Goal: Task Accomplishment & Management: Complete application form

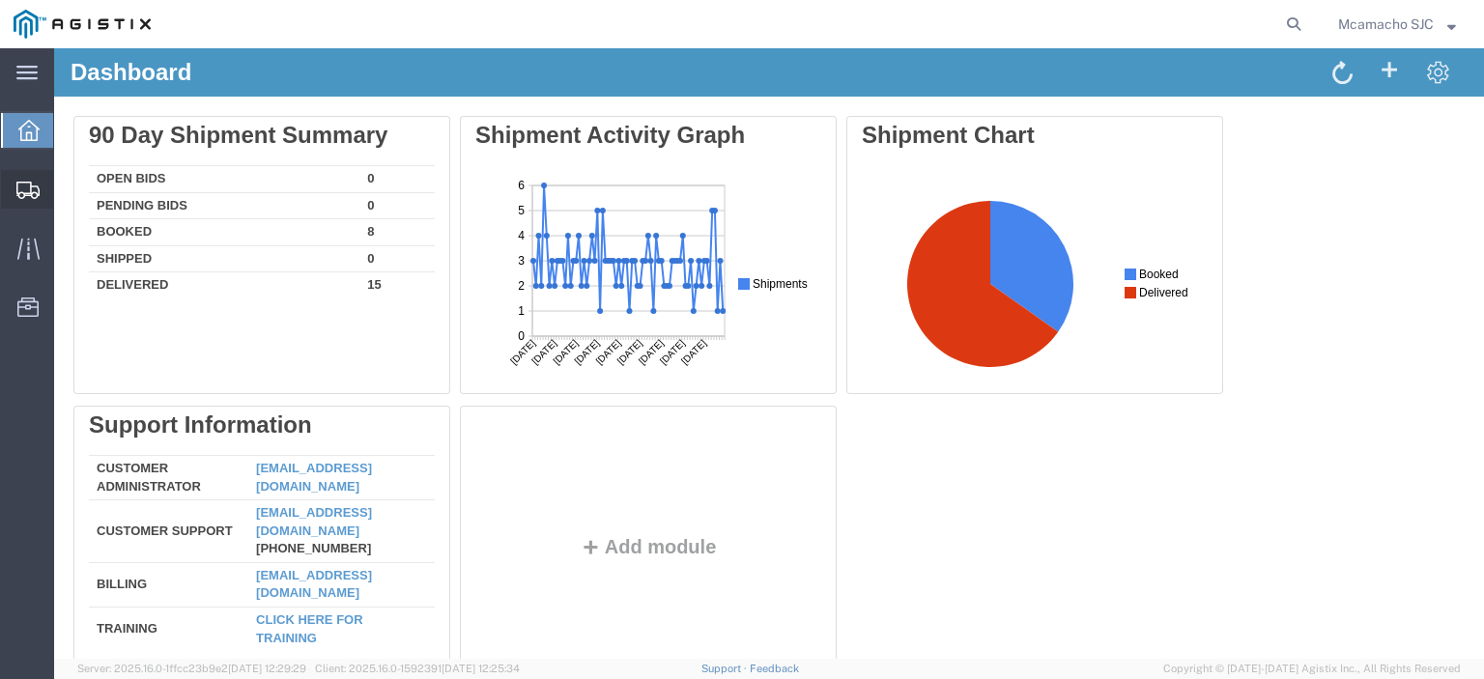
click at [67, 191] on span "Shipments" at bounding box center [60, 189] width 14 height 39
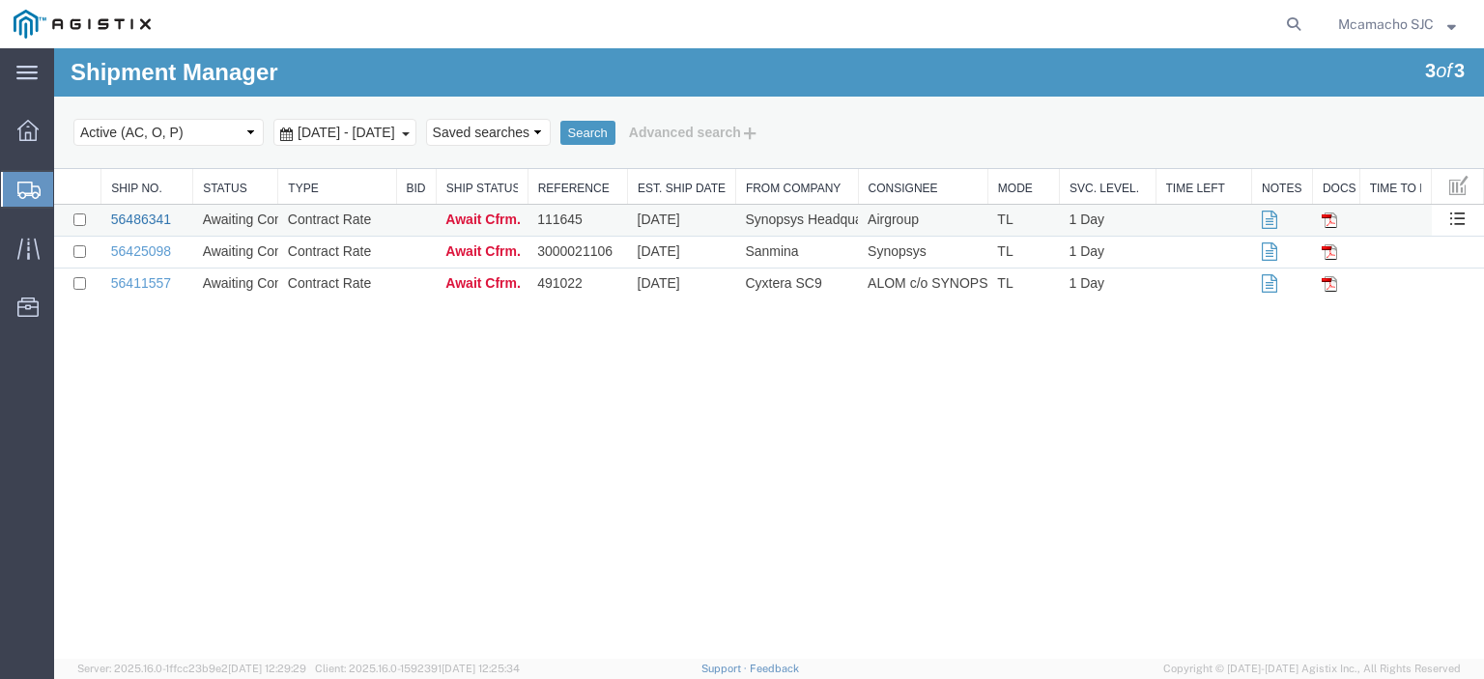
click at [143, 213] on link "56486341" at bounding box center [141, 219] width 60 height 15
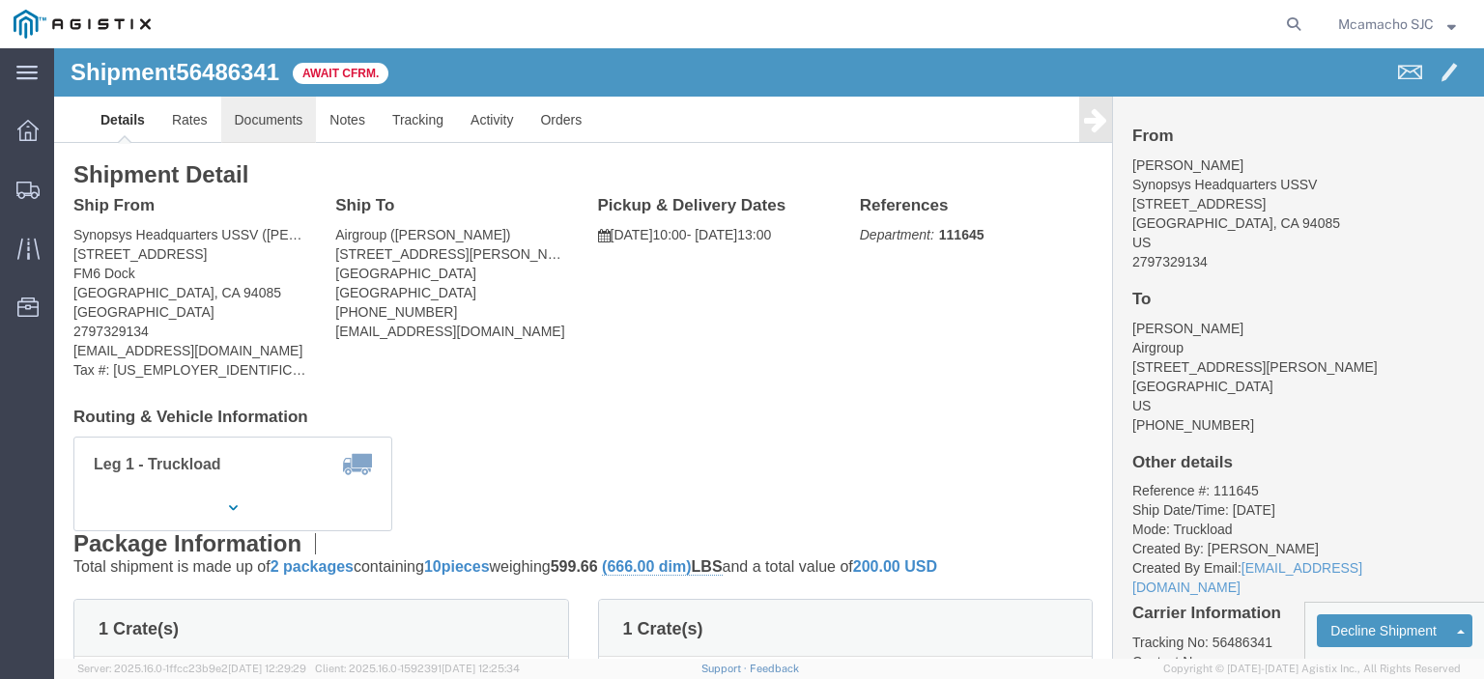
click link "Documents"
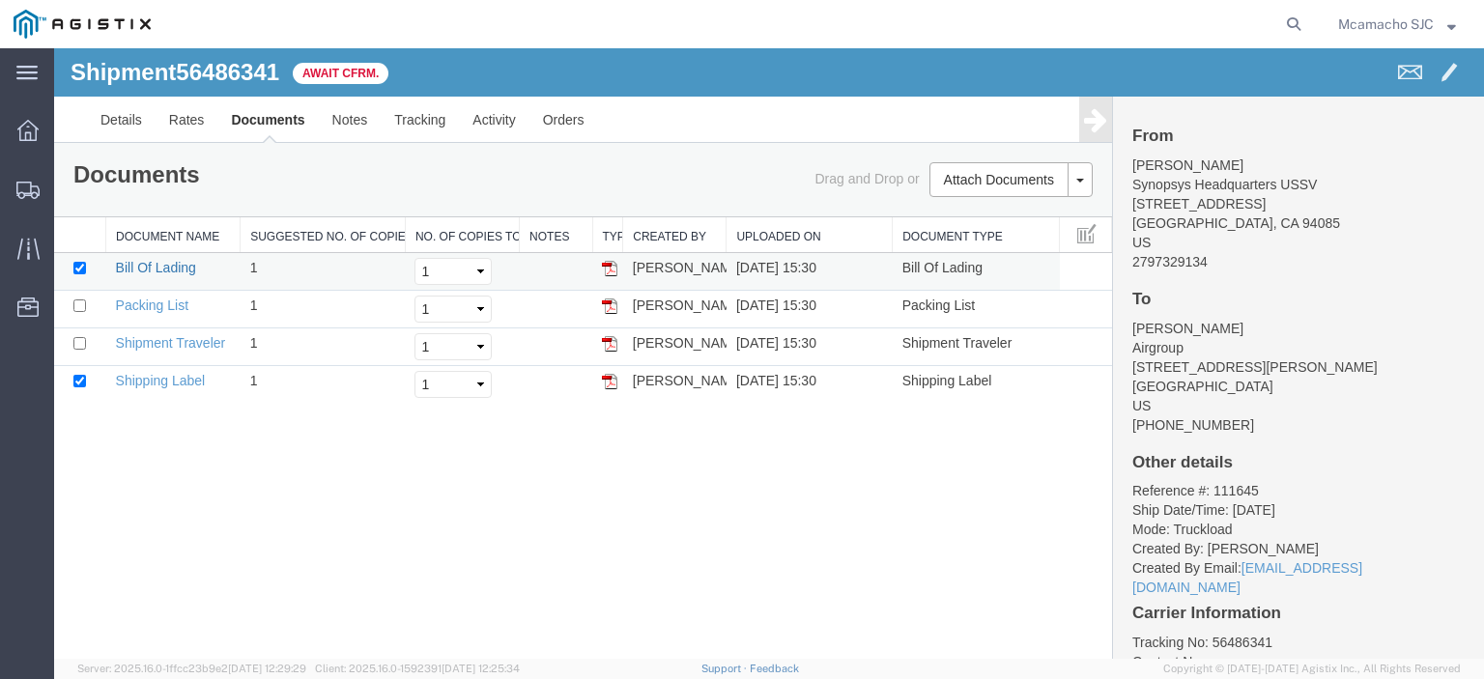
click at [146, 260] on link "Bill Of Lading" at bounding box center [156, 267] width 80 height 15
click at [158, 303] on link "Packing List" at bounding box center [152, 305] width 72 height 15
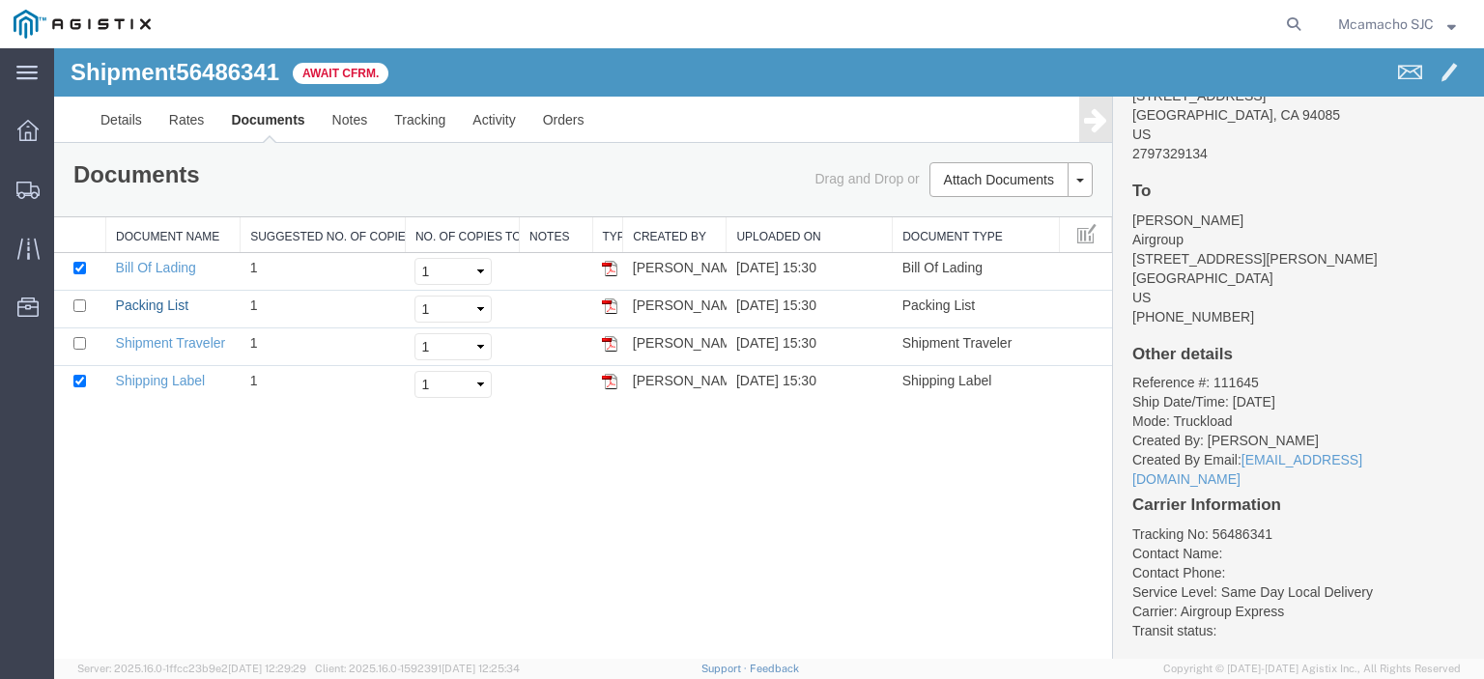
scroll to position [108, 0]
click at [67, 185] on span "Shipments" at bounding box center [60, 189] width 14 height 39
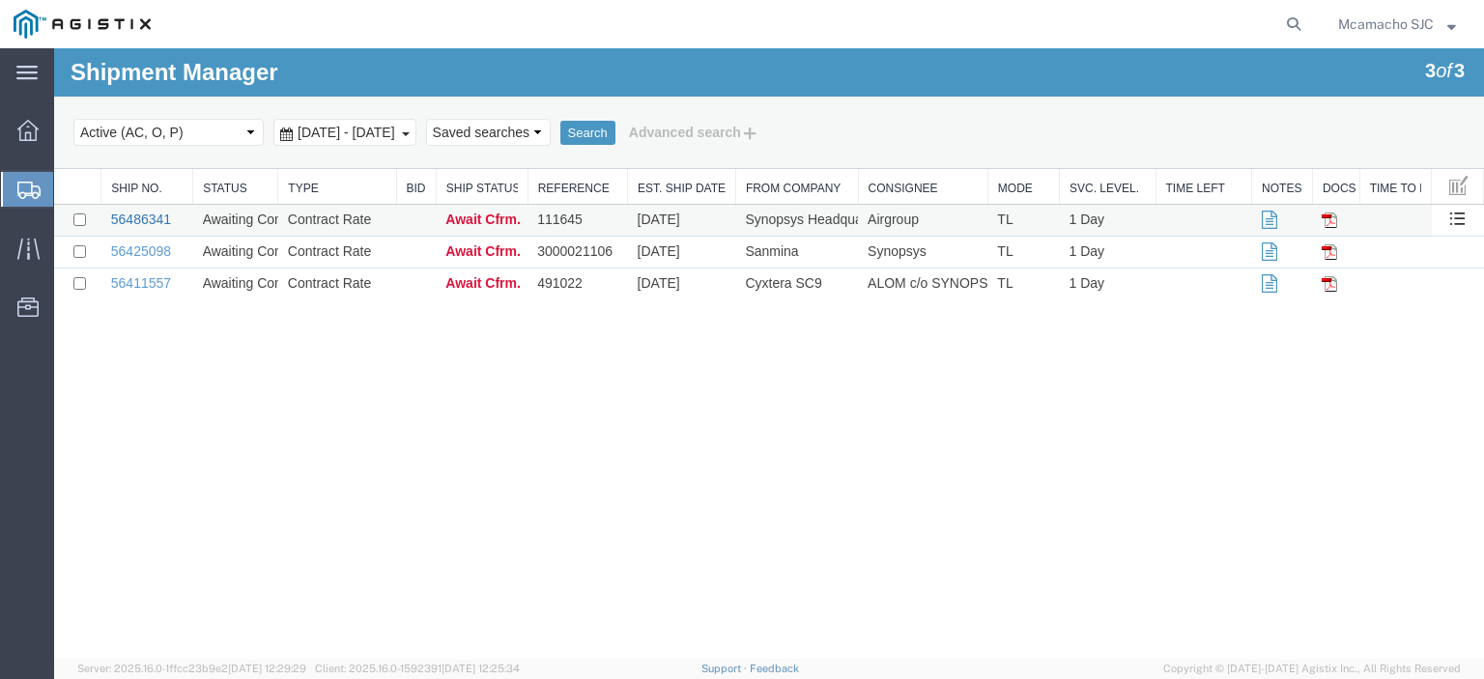
click at [141, 223] on link "56486341" at bounding box center [141, 219] width 60 height 15
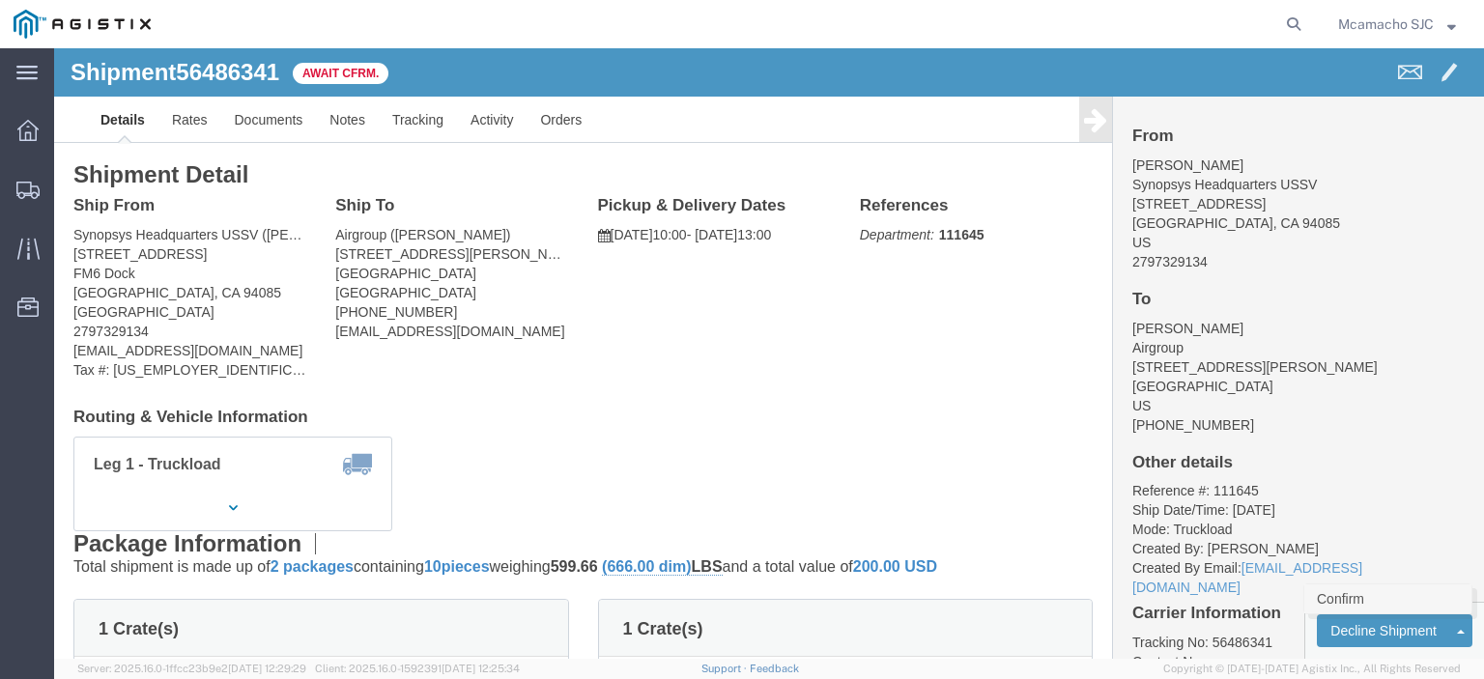
click link "Confirm"
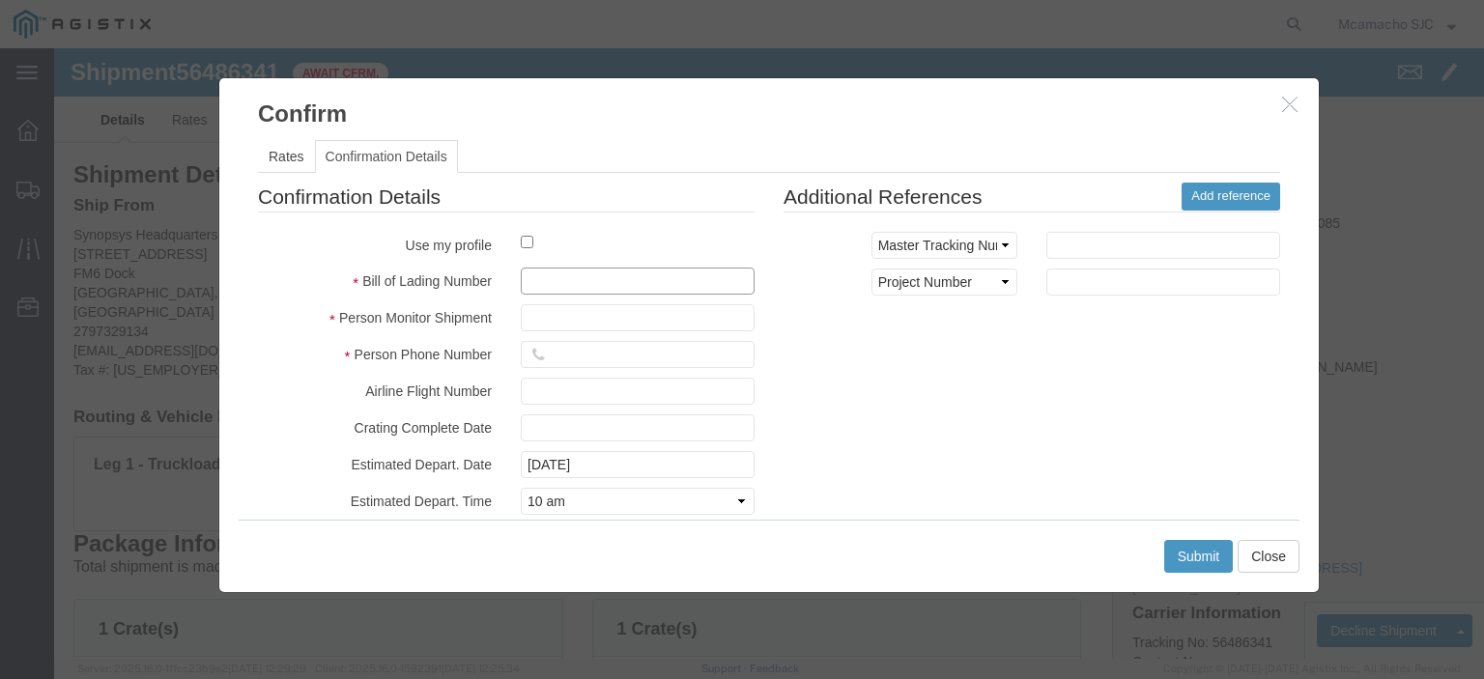
click input "text"
paste input "1000971895"
type input "1000971895"
click input "text"
type input "MARIA CAMACHO"
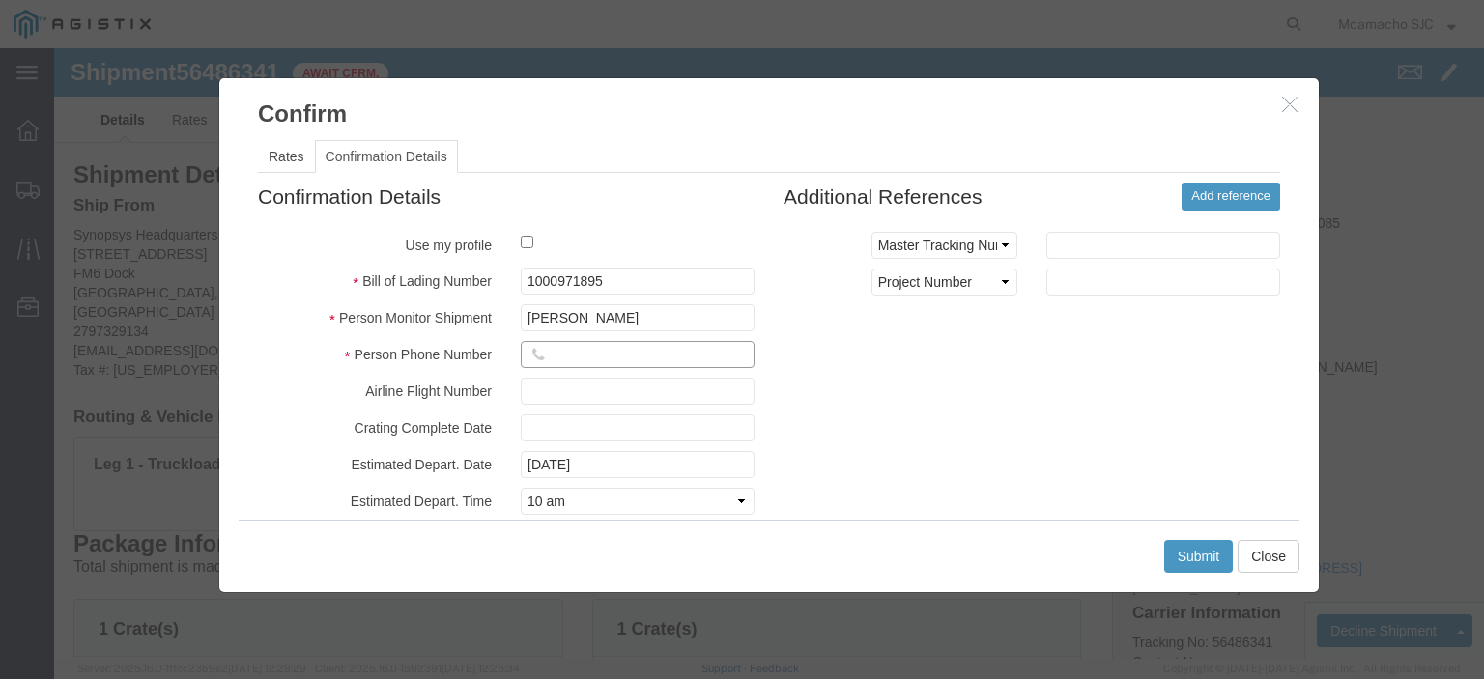
drag, startPoint x: 545, startPoint y: 310, endPoint x: 562, endPoint y: 318, distance: 19.0
click input "text"
type input "4084571280"
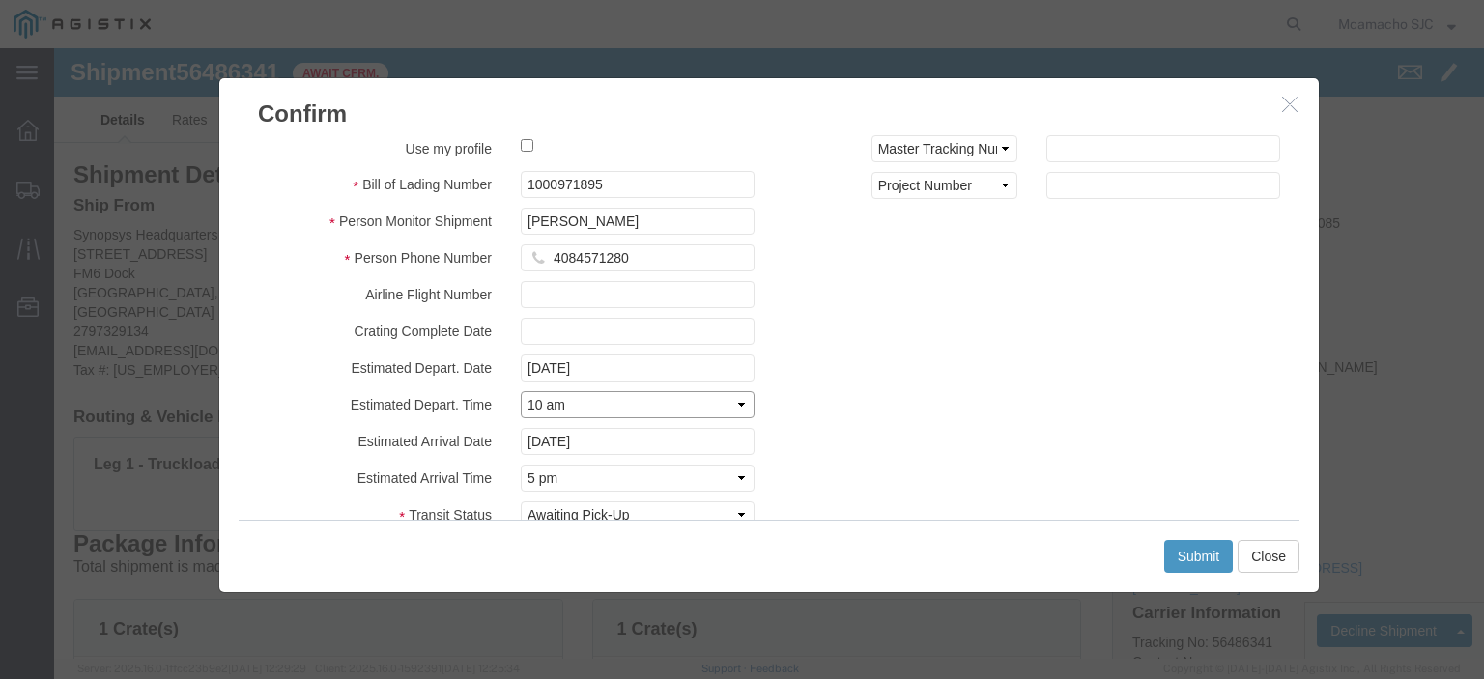
click select "Select Midnight 1 am 2 am 3 am 4 am 5 am 6 am 7 am 8 am 9 am 10 am 11 am 12 Noo…"
select select "1100"
click select "Select Midnight 1 am 2 am 3 am 4 am 5 am 6 am 7 am 8 am 9 am 10 am 11 am 12 Noo…"
click input "08/16/2025"
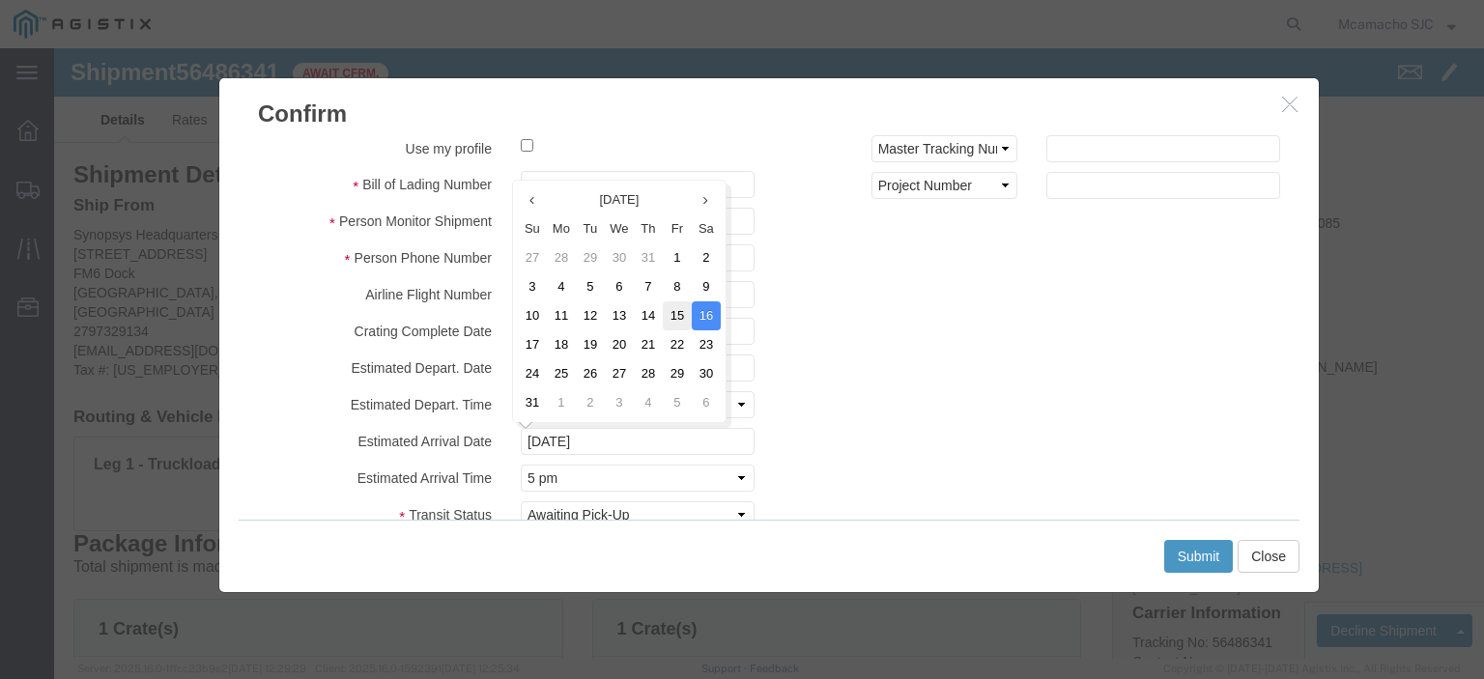
click td "15"
type input "08/15/2025"
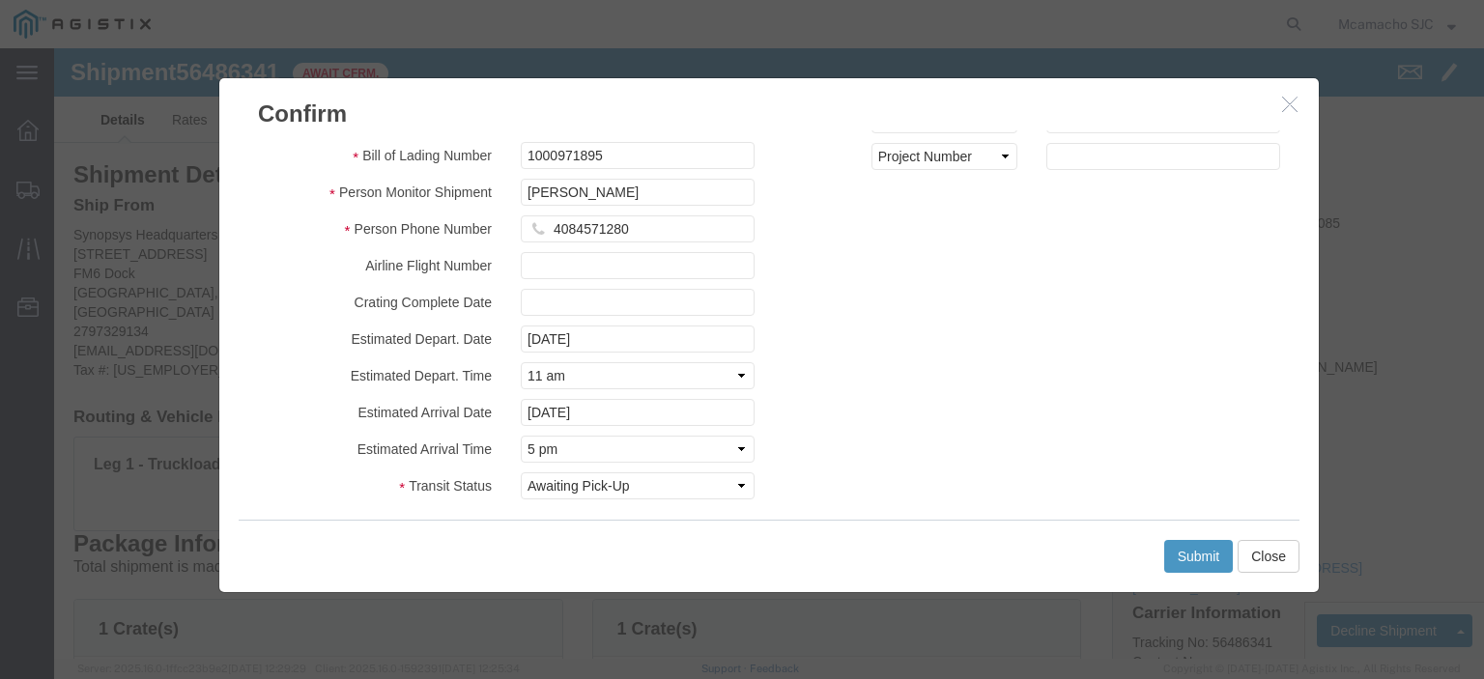
scroll to position [139, 0]
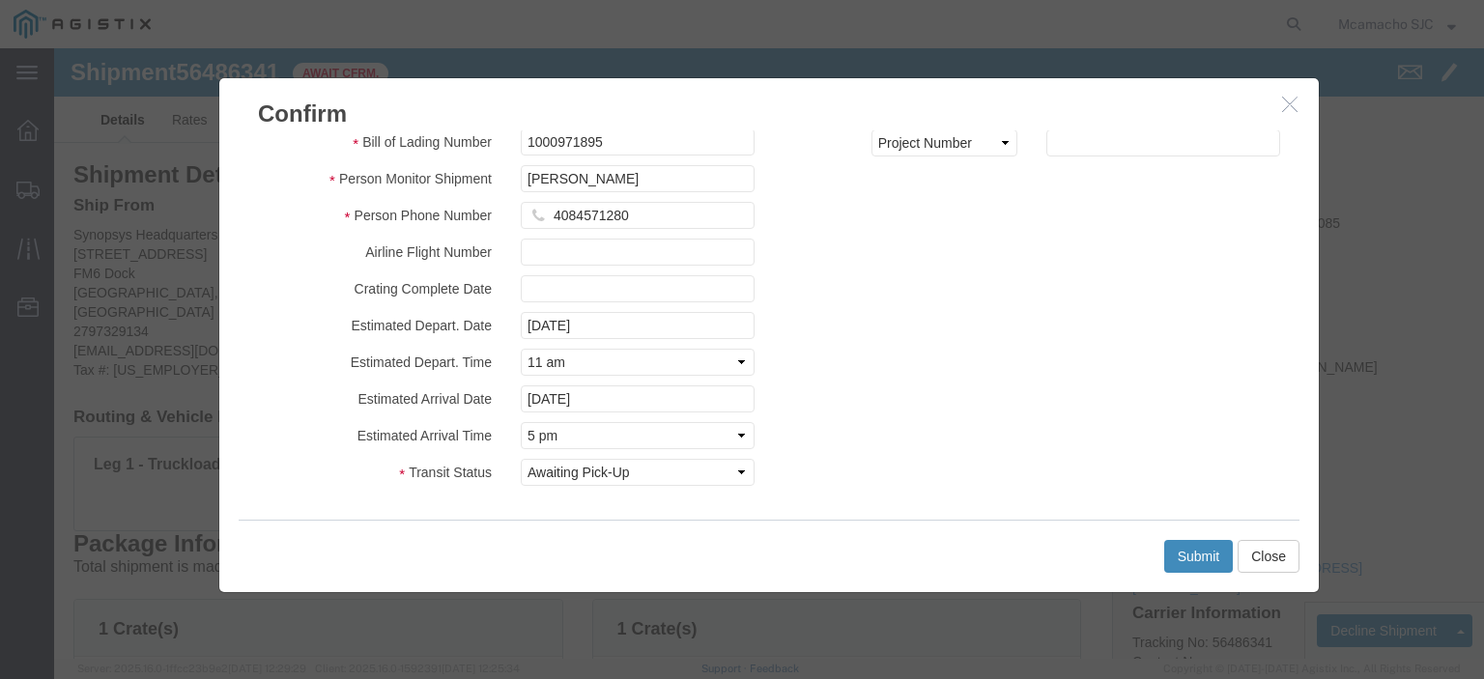
click button "Submit"
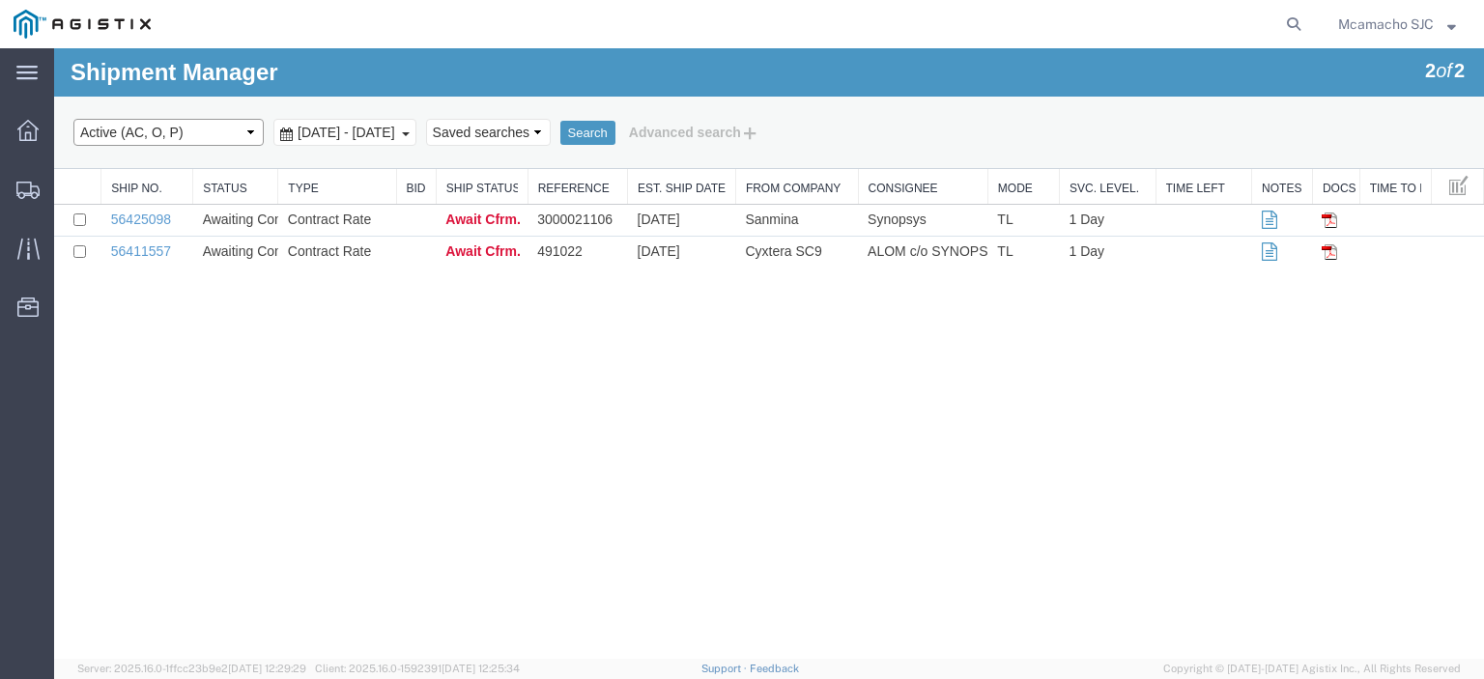
click at [182, 130] on select "Select status Active (AC, O, P) All Approved Awaiting Confirmation (AC) Booked …" at bounding box center [168, 132] width 190 height 27
select select "BOOK"
click at [73, 119] on select "Select status Active (AC, O, P) All Approved Awaiting Confirmation (AC) Booked …" at bounding box center [168, 132] width 190 height 27
click at [616, 123] on button "Search" at bounding box center [587, 133] width 55 height 25
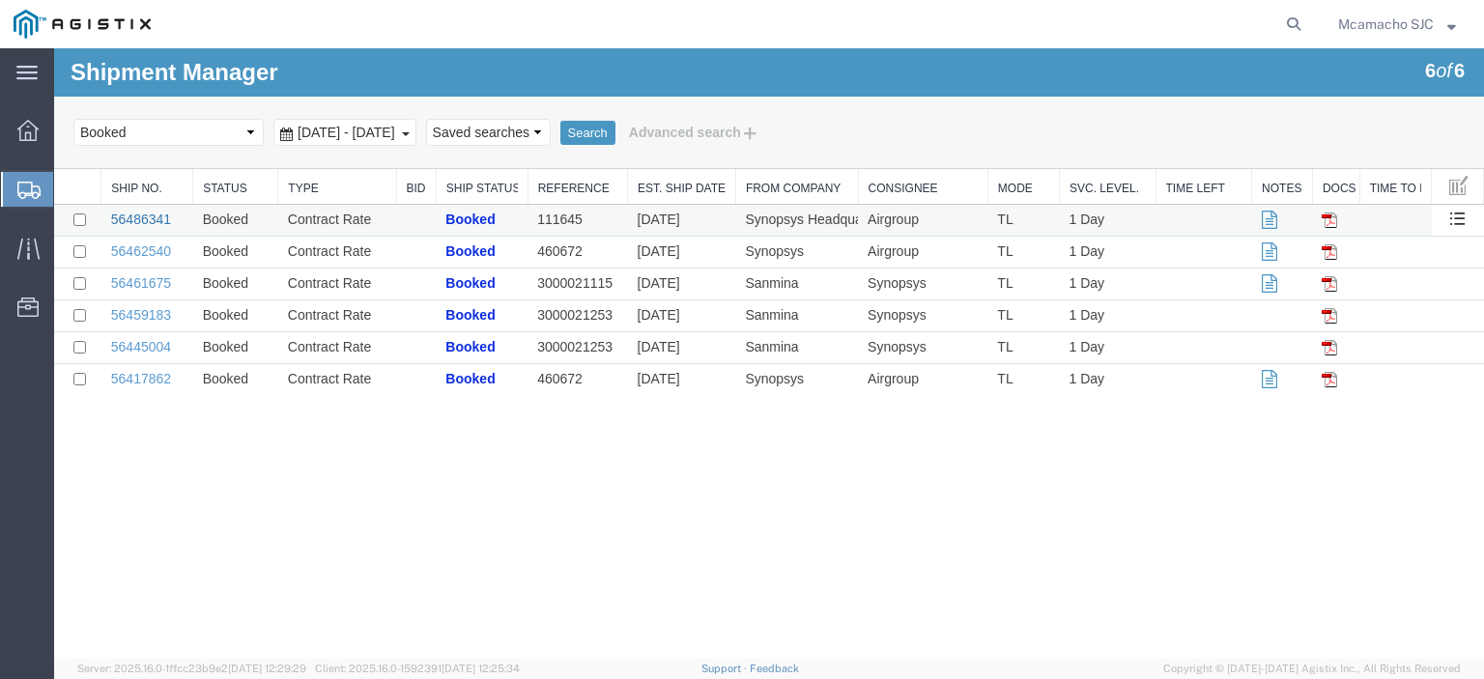
click at [142, 216] on link "56486341" at bounding box center [141, 219] width 60 height 15
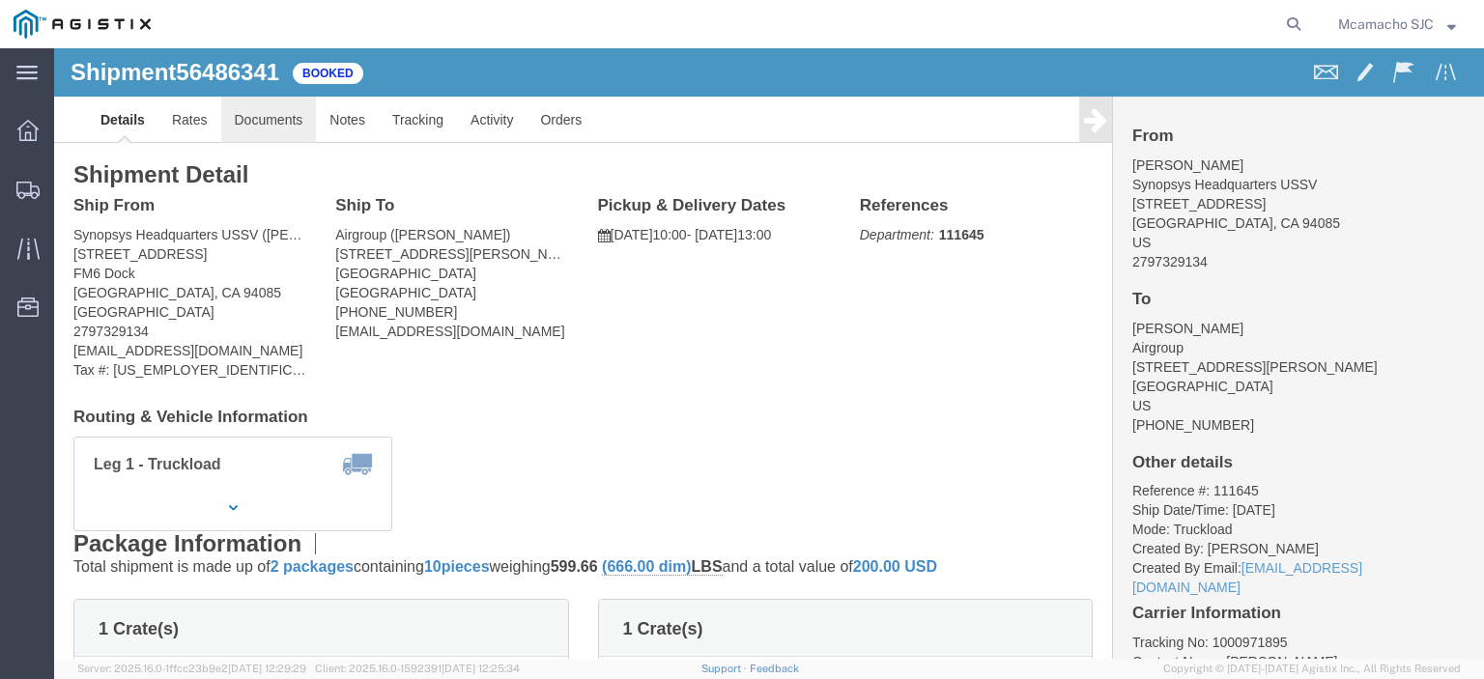
click link "Documents"
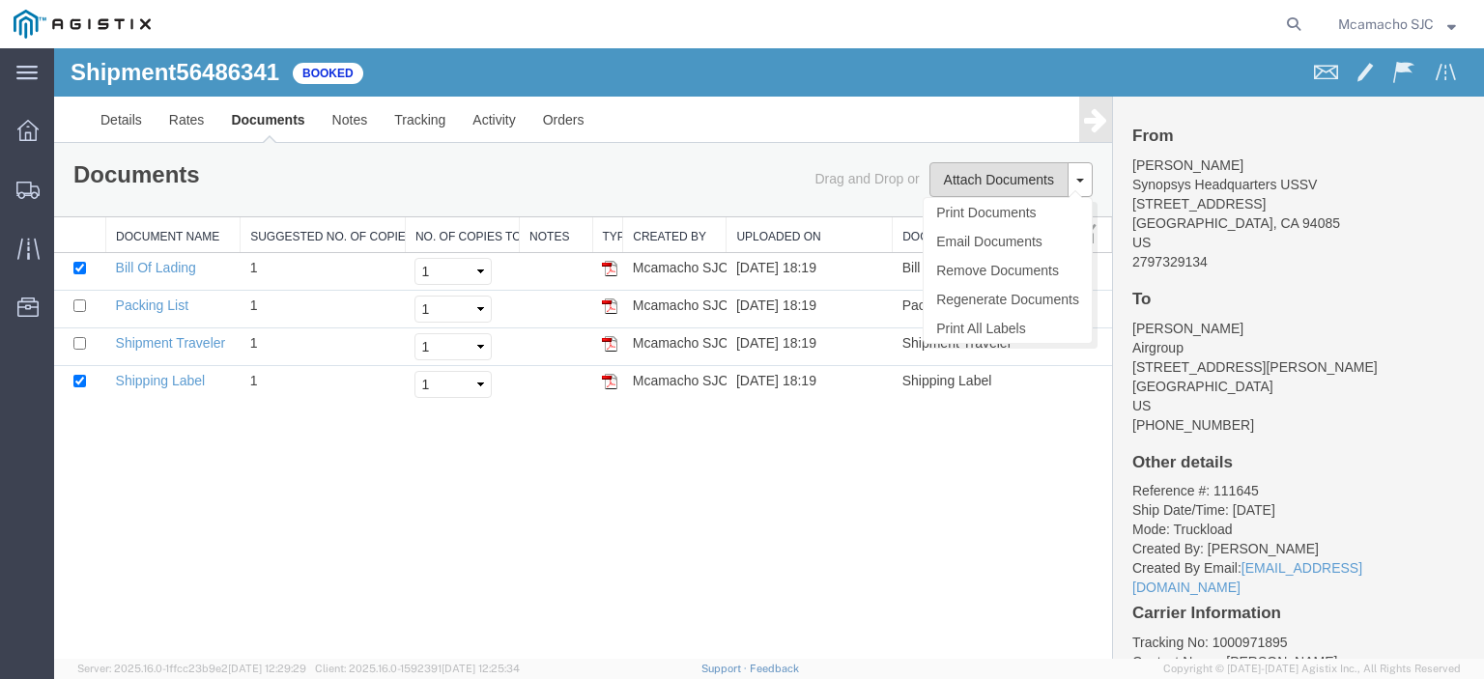
click at [1014, 167] on button "Attach Documents" at bounding box center [999, 179] width 139 height 35
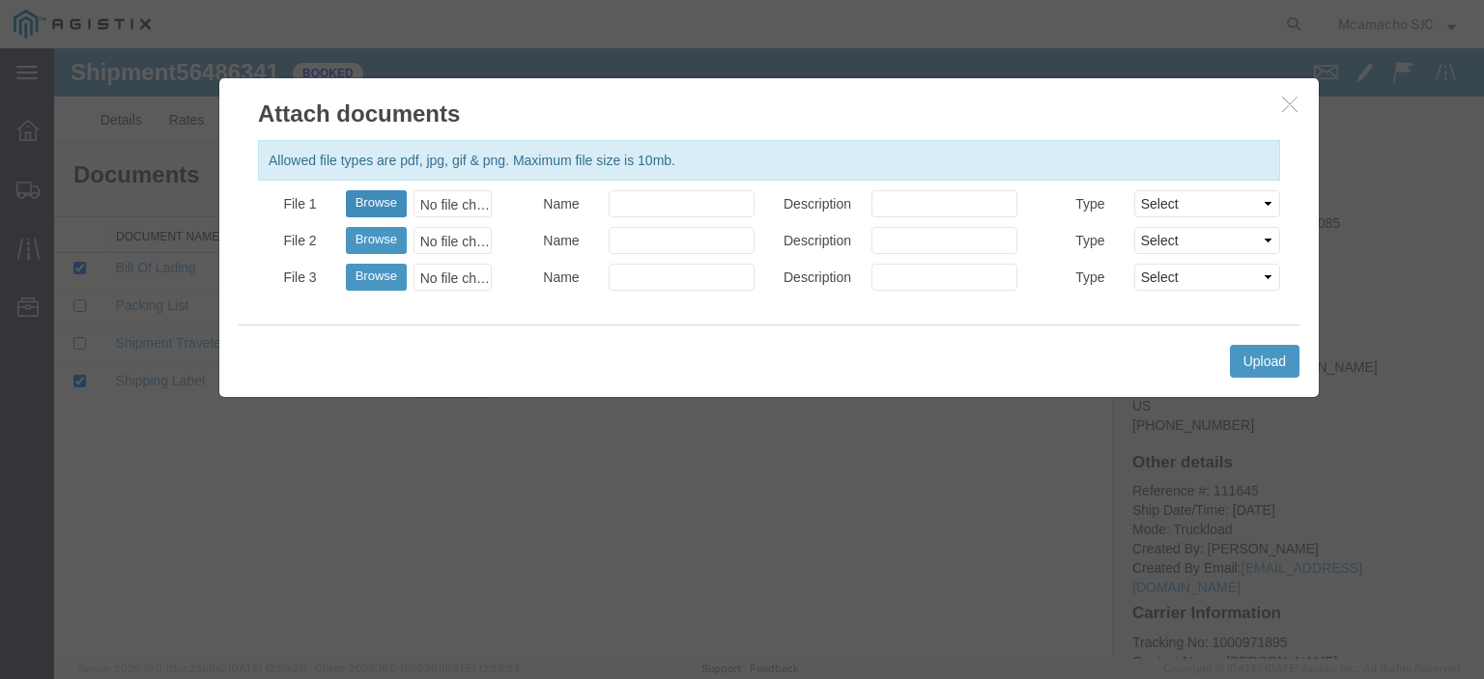
click at [390, 200] on button "Browse" at bounding box center [376, 203] width 61 height 27
type input "C:\fakepath\1000971895.pdf"
drag, startPoint x: 656, startPoint y: 210, endPoint x: 669, endPoint y: 211, distance: 12.6
click at [657, 209] on input "Name" at bounding box center [682, 203] width 146 height 27
type input "AIRGROUP"
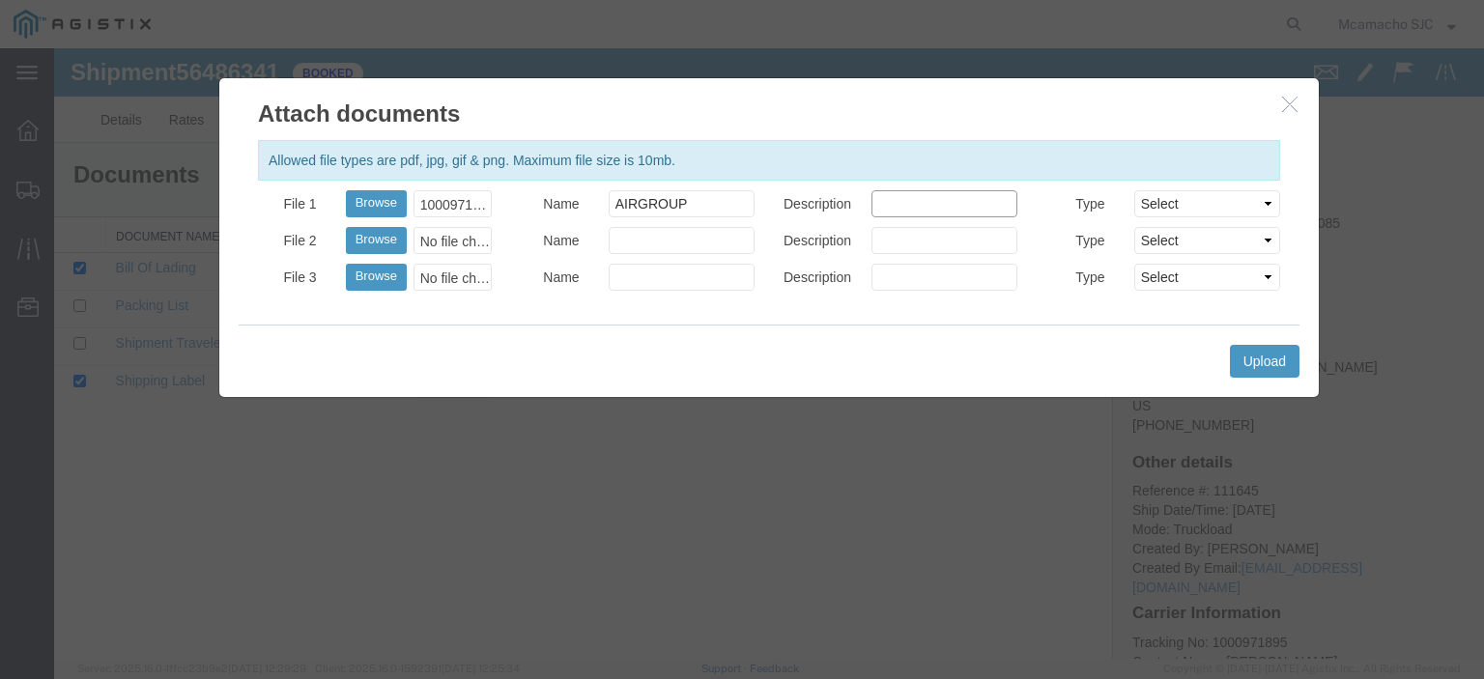
click at [904, 205] on input "Description" at bounding box center [945, 203] width 146 height 27
type input "HAWB"
click at [1185, 203] on select "Select AWB Label Bill of Lading/Air Waybill Certificate of Origin (English) Cla…" at bounding box center [1207, 203] width 146 height 27
select select "BILL_OF_LADING"
click at [1134, 190] on select "Select AWB Label Bill of Lading/Air Waybill Certificate of Origin (English) Cla…" at bounding box center [1207, 203] width 146 height 27
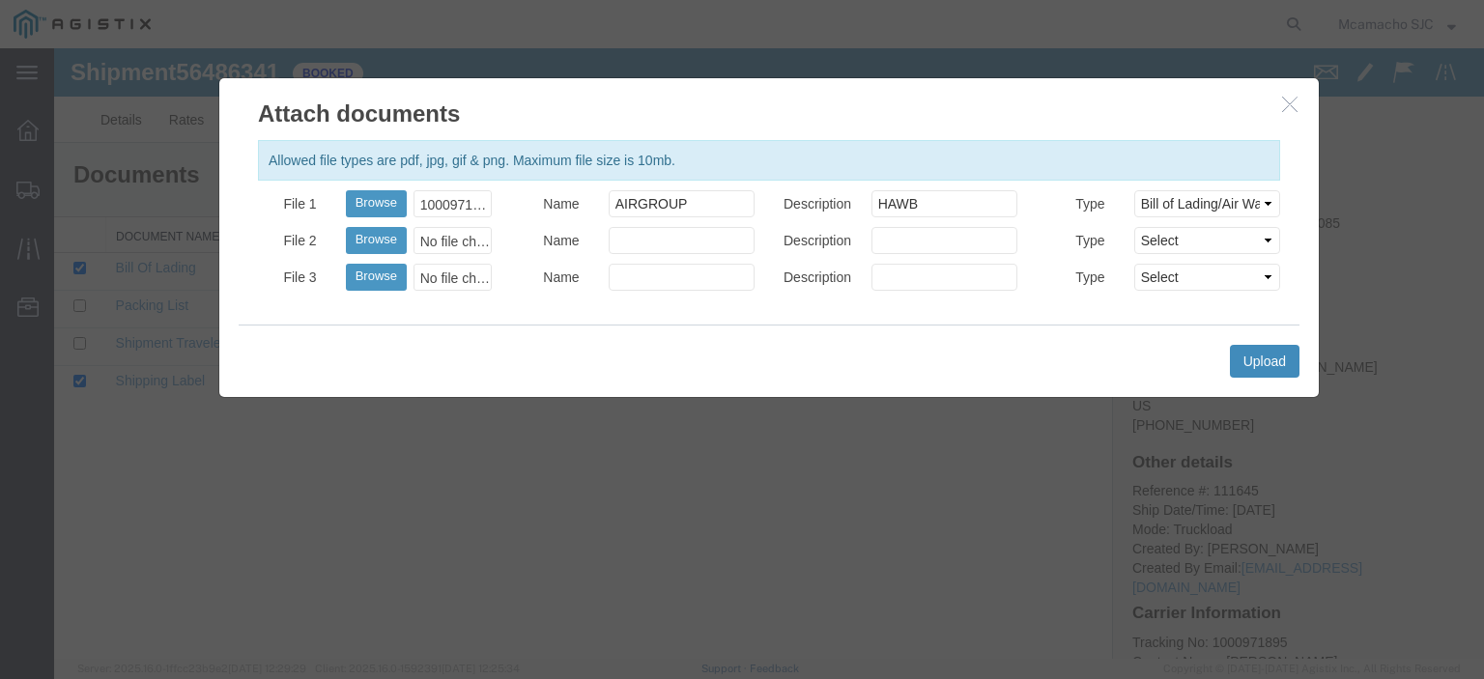
click at [1252, 359] on button "Upload" at bounding box center [1265, 361] width 70 height 33
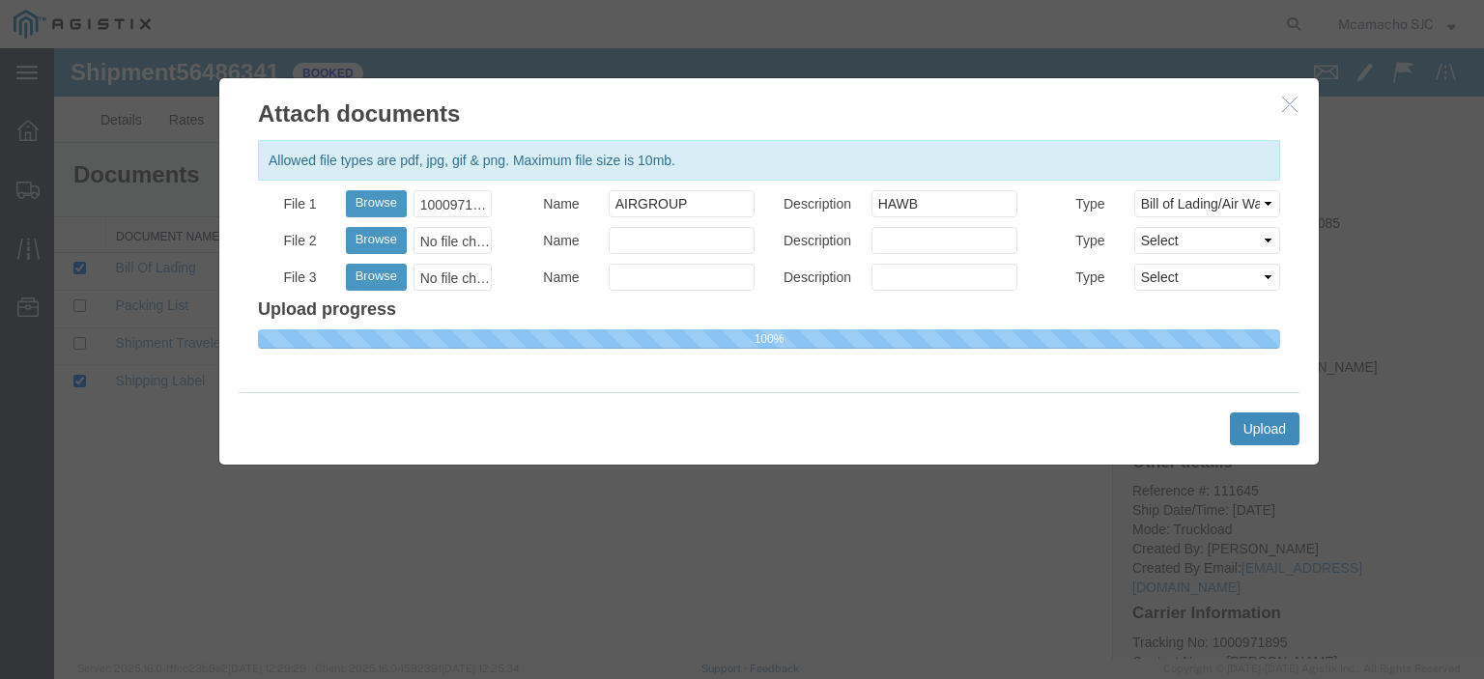
select select
